Goal: Task Accomplishment & Management: Complete application form

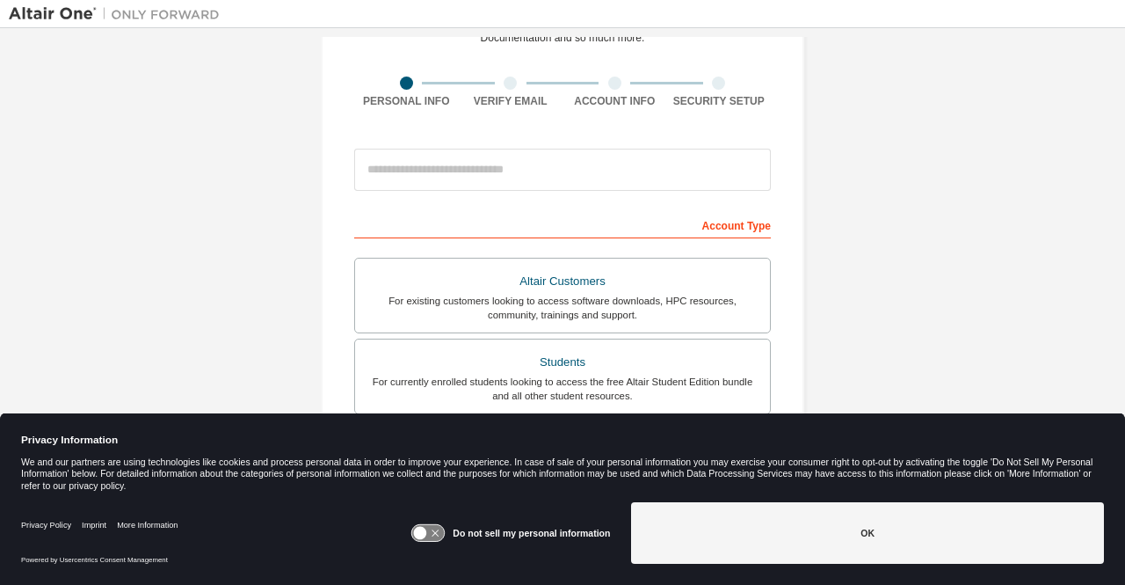
scroll to position [107, 0]
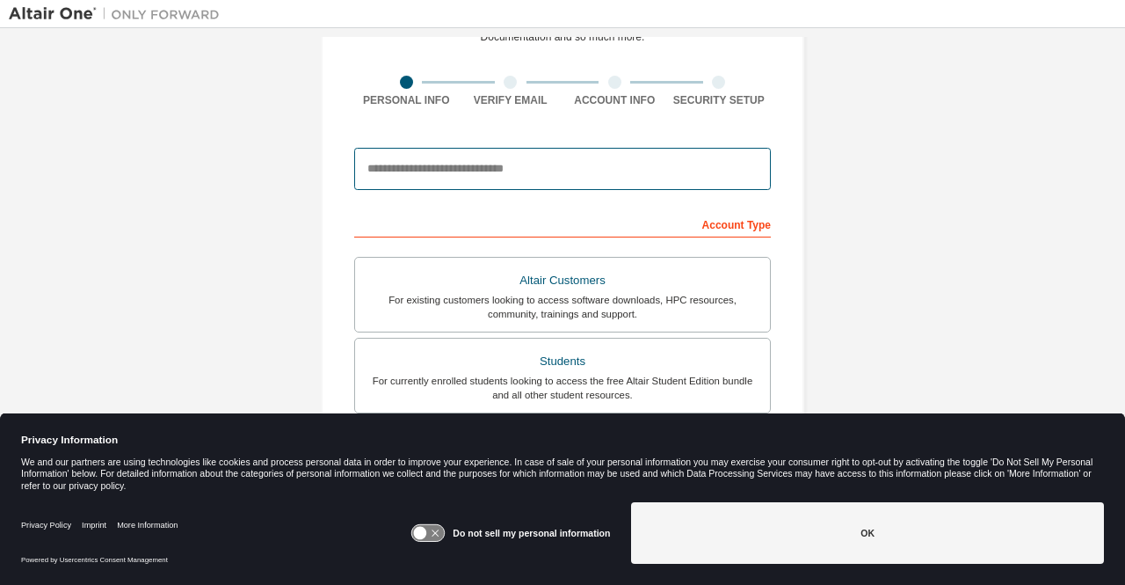
click at [550, 170] on input "email" at bounding box center [562, 169] width 417 height 42
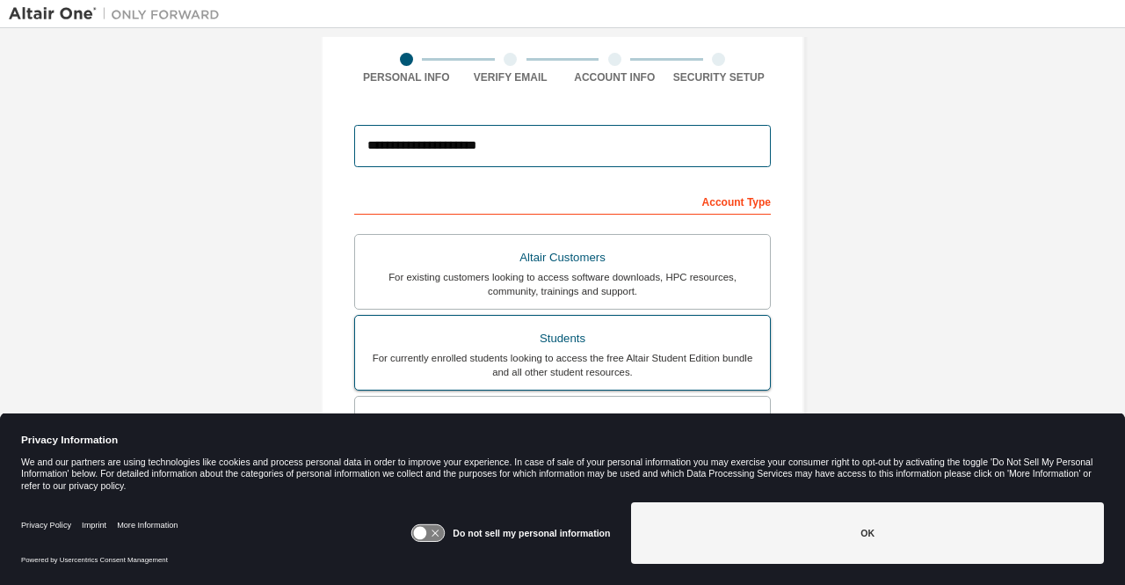
scroll to position [438, 0]
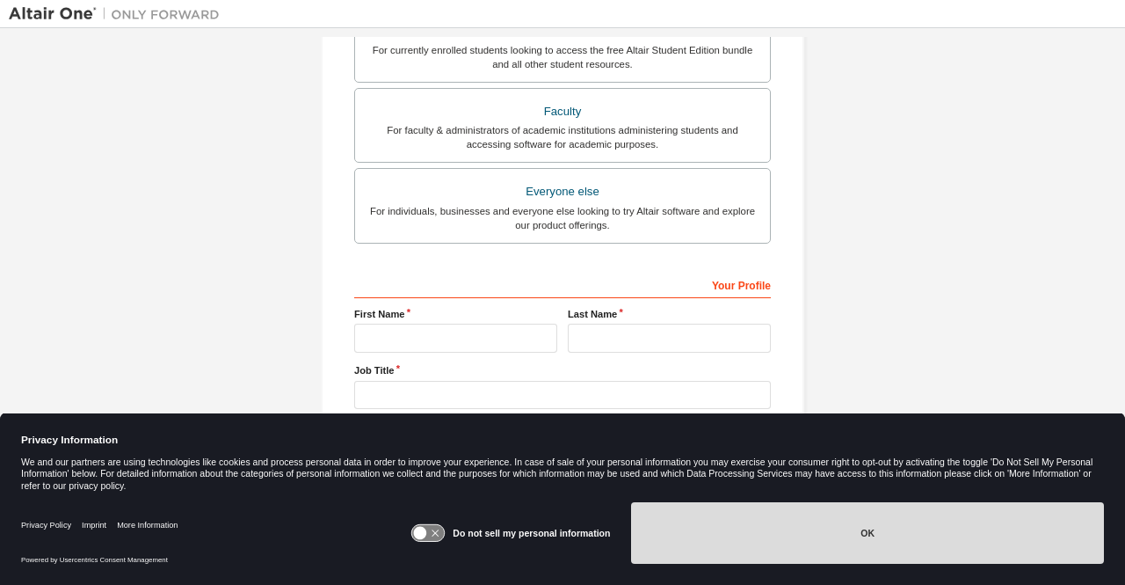
type input "**********"
click at [761, 532] on button "OK" at bounding box center [867, 533] width 473 height 62
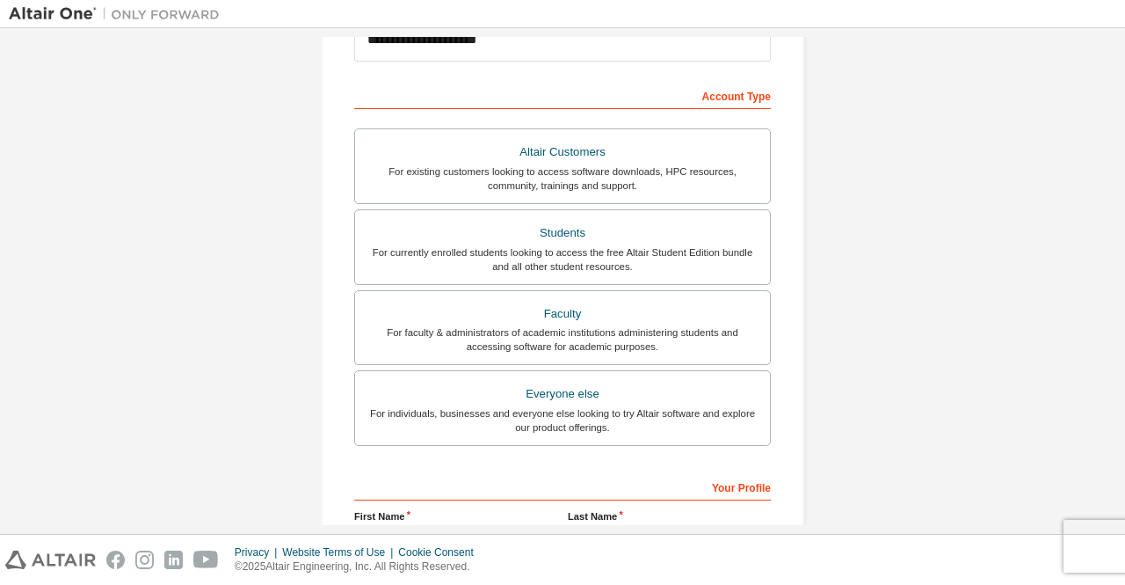
scroll to position [236, 0]
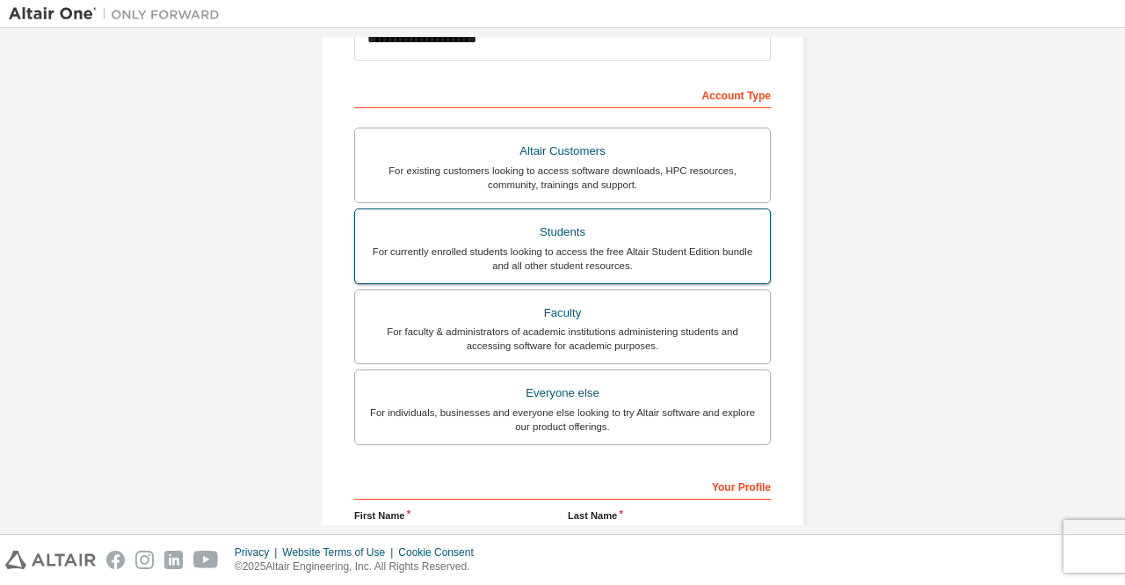
click at [571, 240] on div "Students" at bounding box center [563, 232] width 394 height 25
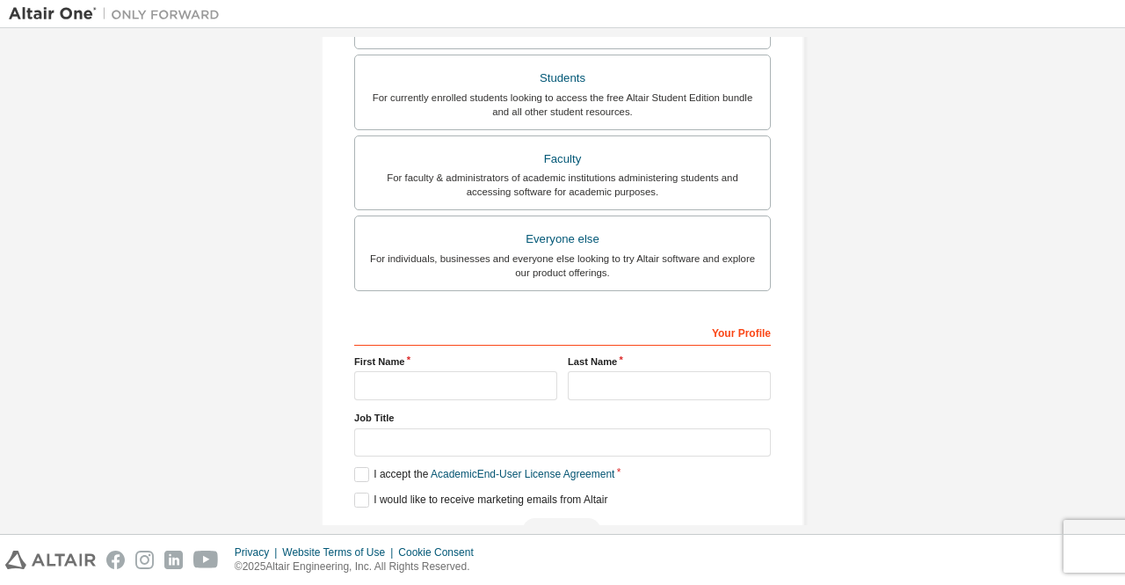
scroll to position [438, 0]
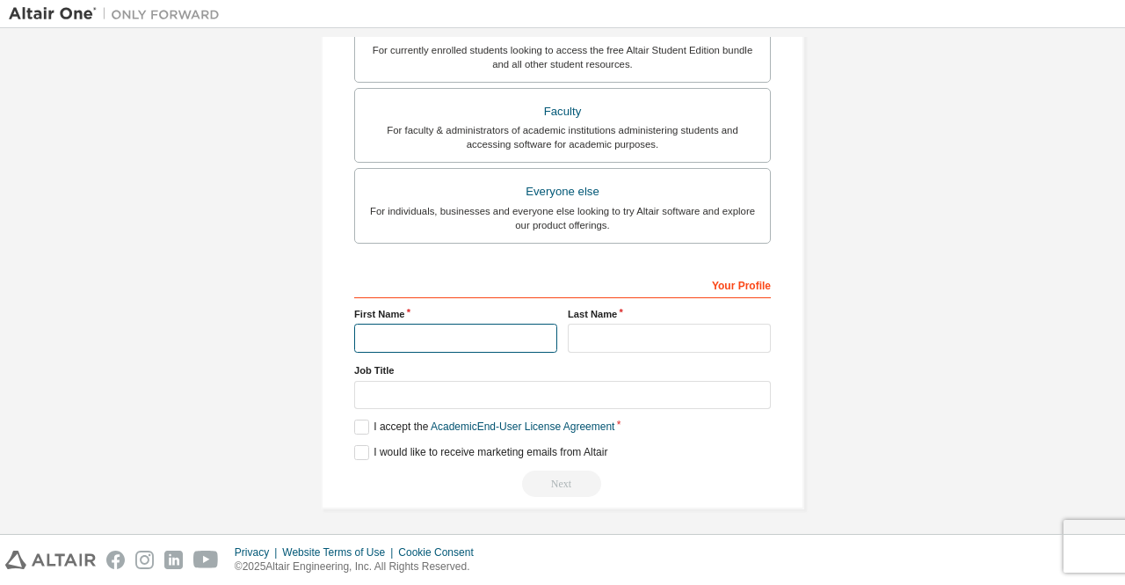
click at [496, 323] on input "text" at bounding box center [455, 337] width 203 height 29
type input "**********"
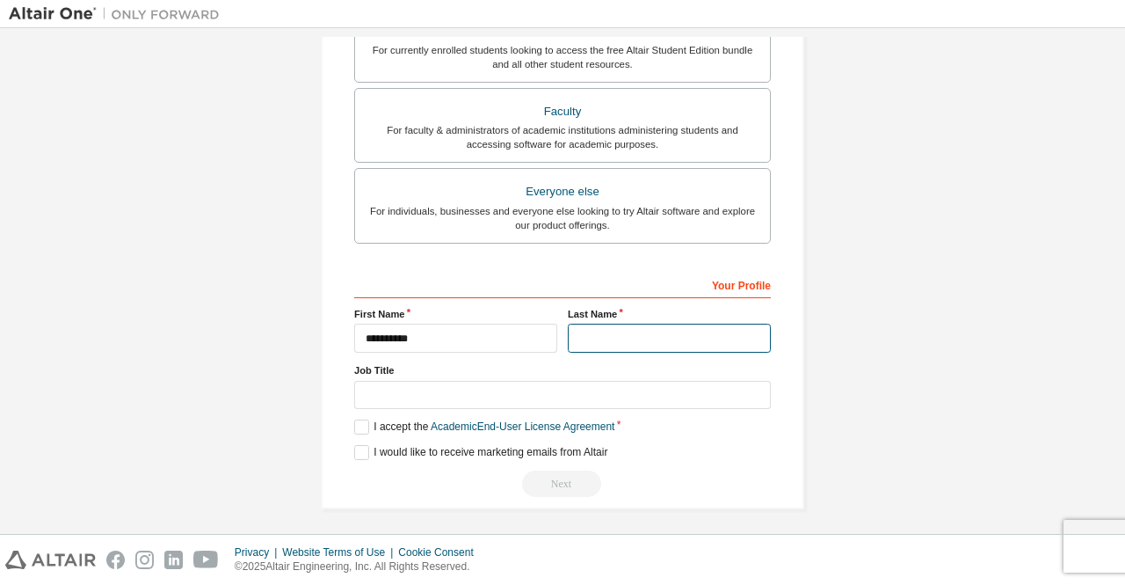
click at [594, 326] on input "text" at bounding box center [669, 337] width 203 height 29
type input "******"
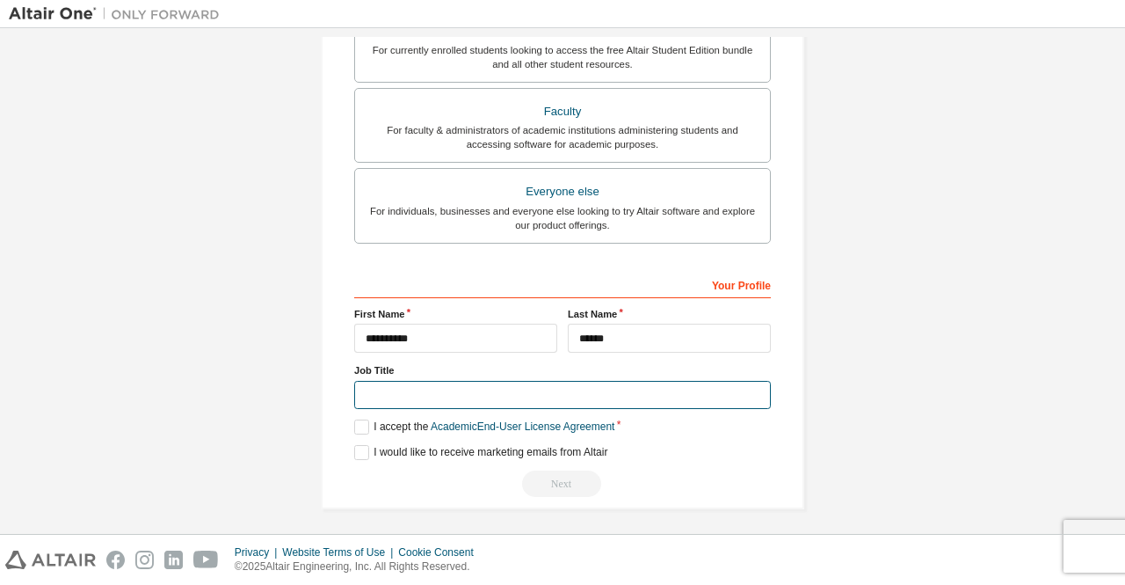
click at [536, 381] on input "text" at bounding box center [562, 395] width 417 height 29
type input "*******"
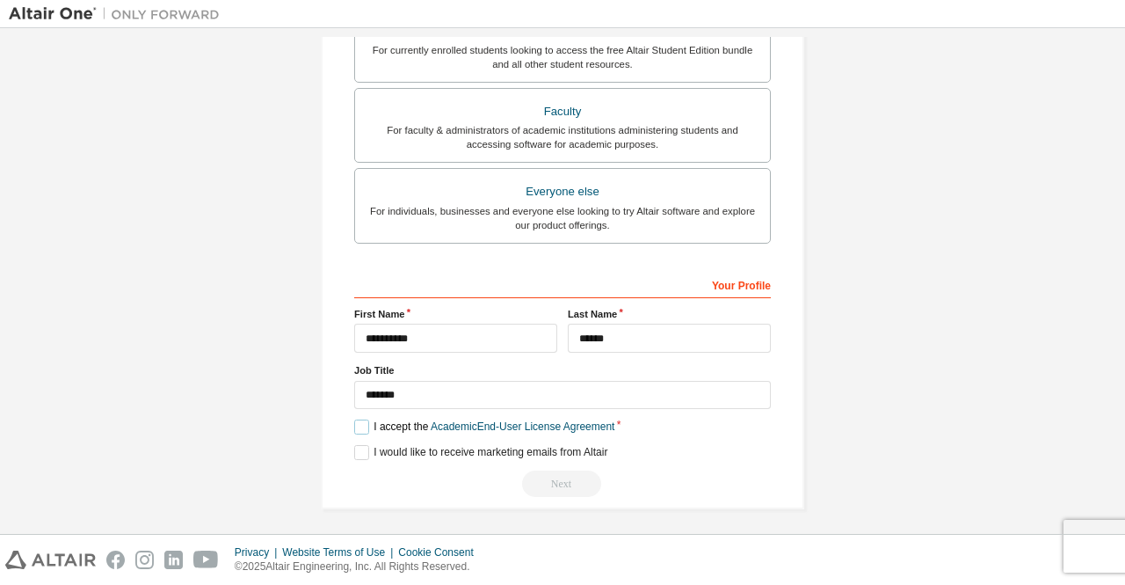
click at [364, 424] on label "I accept the Academic End-User License Agreement" at bounding box center [484, 426] width 260 height 15
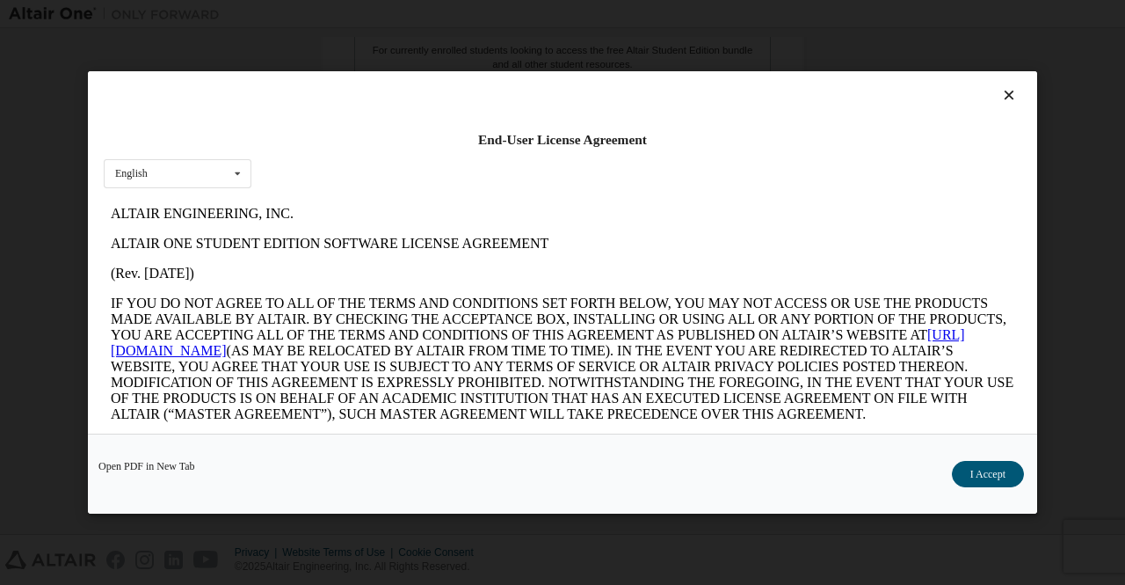
scroll to position [0, 0]
click at [966, 473] on button "I Accept" at bounding box center [988, 474] width 72 height 26
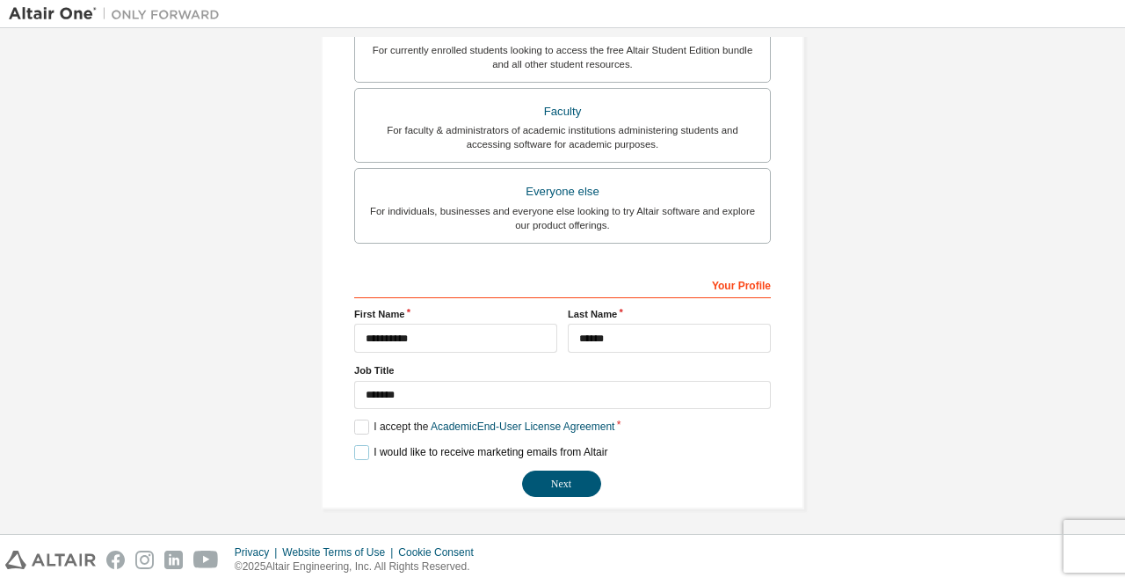
click at [366, 451] on label "I would like to receive marketing emails from Altair" at bounding box center [480, 452] width 253 height 15
click at [552, 483] on button "Next" at bounding box center [561, 483] width 79 height 26
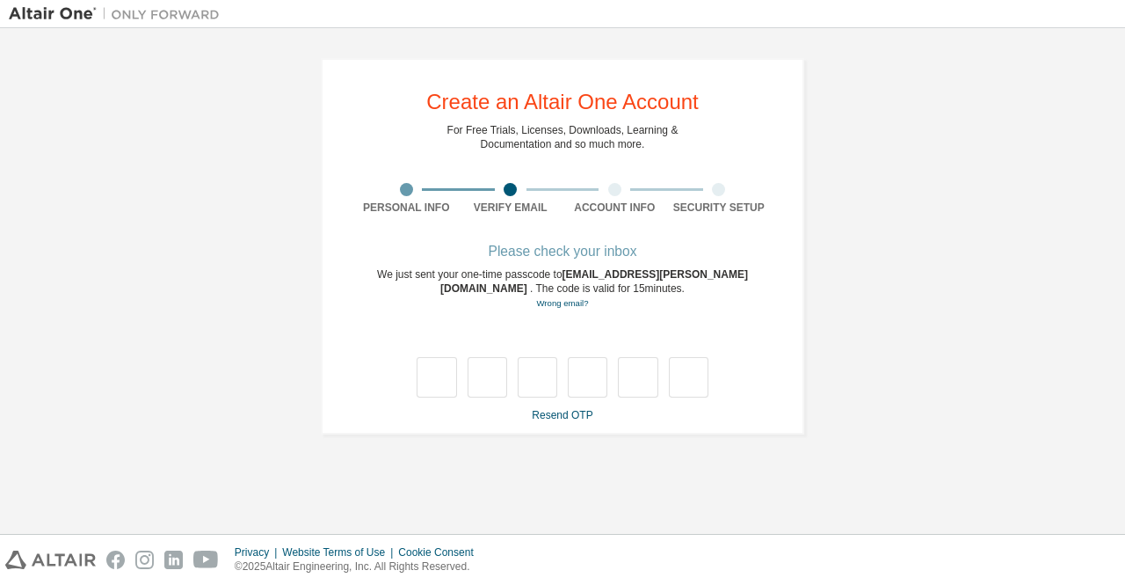
type input "*"
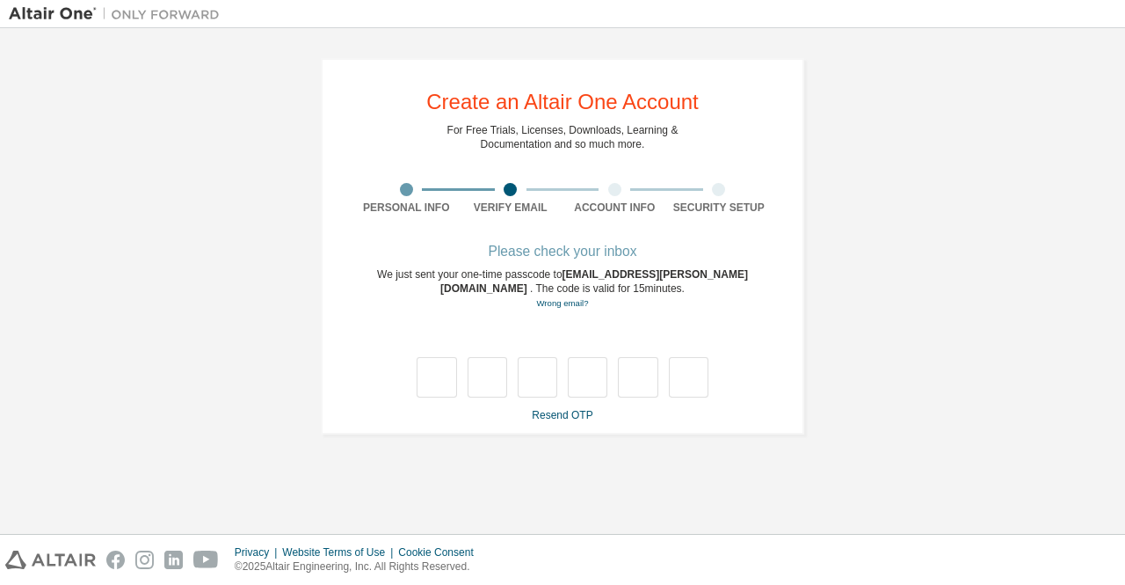
type input "*"
